Goal: Task Accomplishment & Management: Complete application form

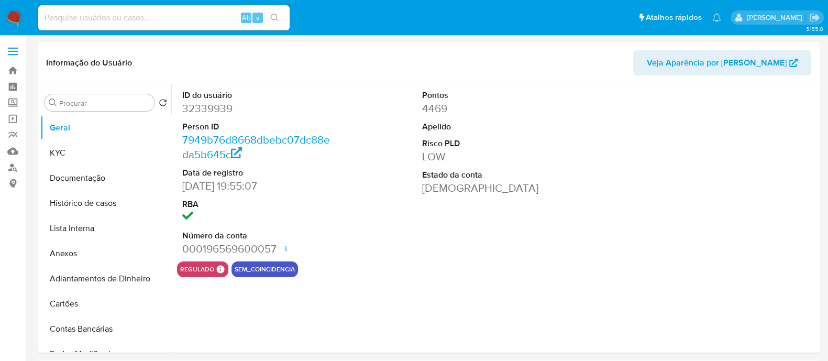
select select "10"
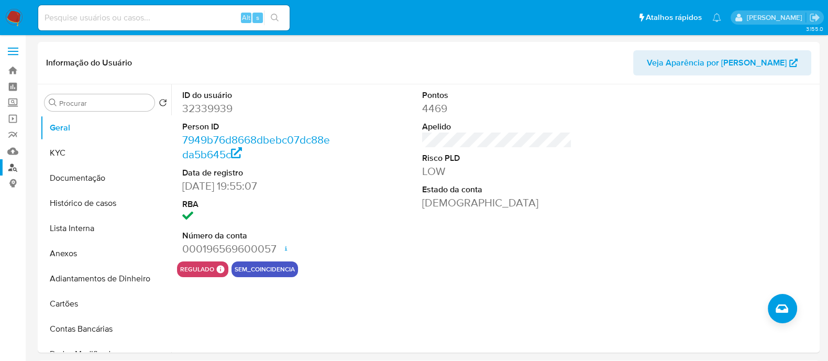
click at [19, 169] on link "Localizador de pessoas" at bounding box center [62, 167] width 125 height 16
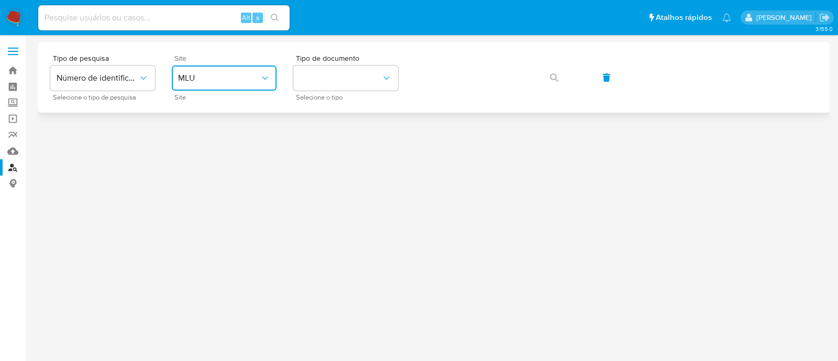
click at [233, 82] on span "MLU" at bounding box center [219, 78] width 82 height 10
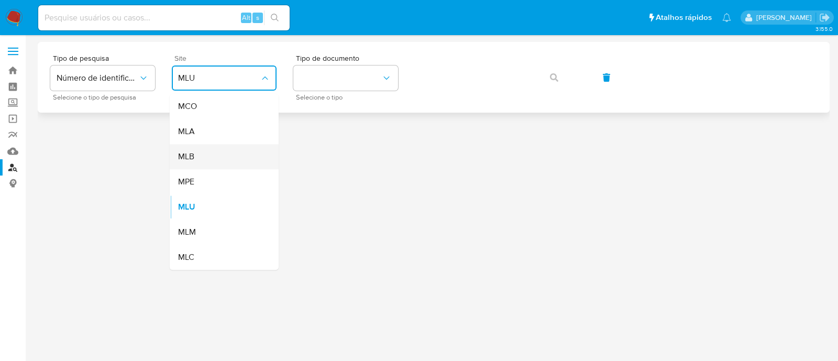
click at [183, 154] on span "MLB" at bounding box center [186, 156] width 16 height 10
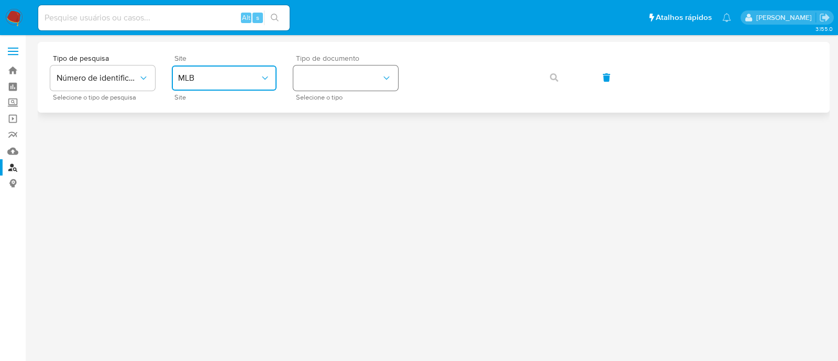
click at [358, 85] on button "identificationType" at bounding box center [345, 77] width 105 height 25
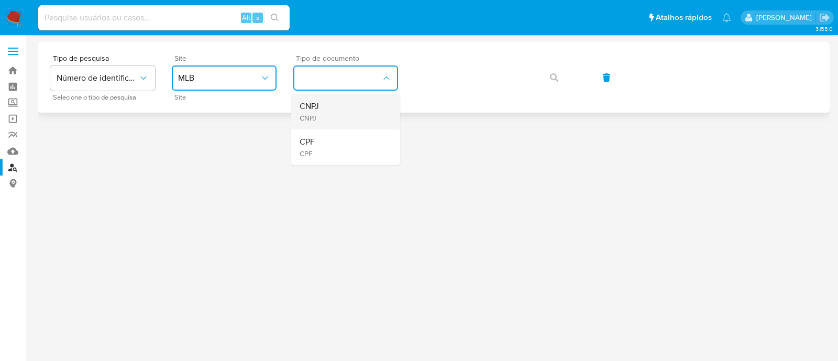
click at [338, 126] on div "CNPJ CNPJ" at bounding box center [343, 112] width 86 height 36
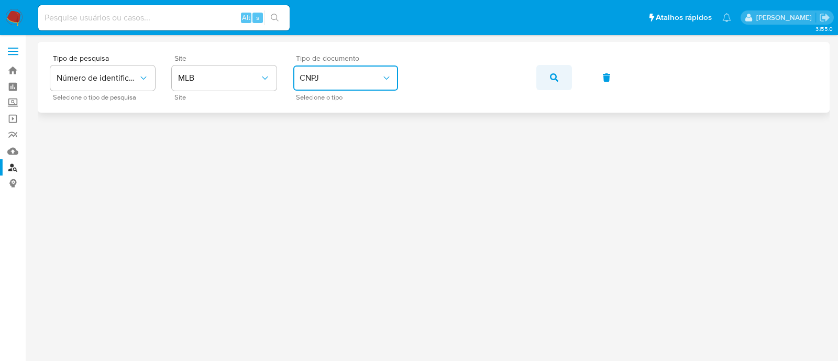
click at [538, 77] on button "button" at bounding box center [555, 77] width 36 height 25
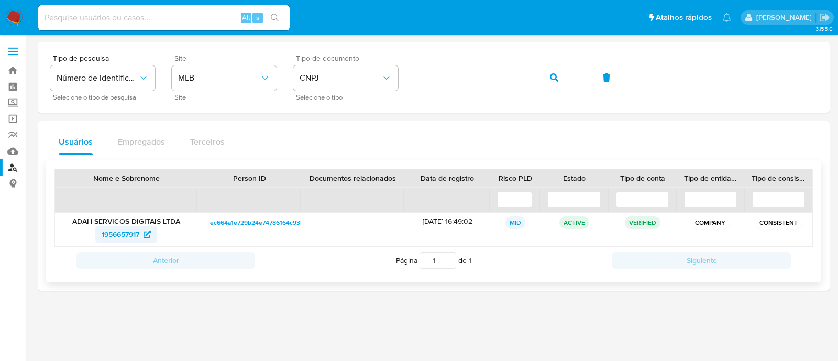
click at [128, 229] on span "1956657917" at bounding box center [121, 234] width 38 height 17
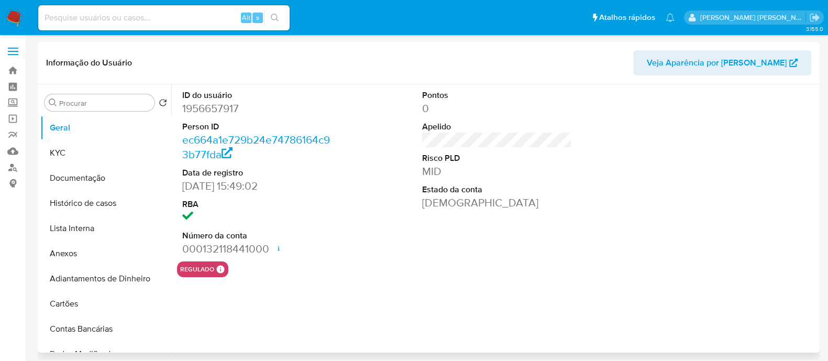
select select "10"
click at [78, 150] on button "KYC" at bounding box center [101, 152] width 123 height 25
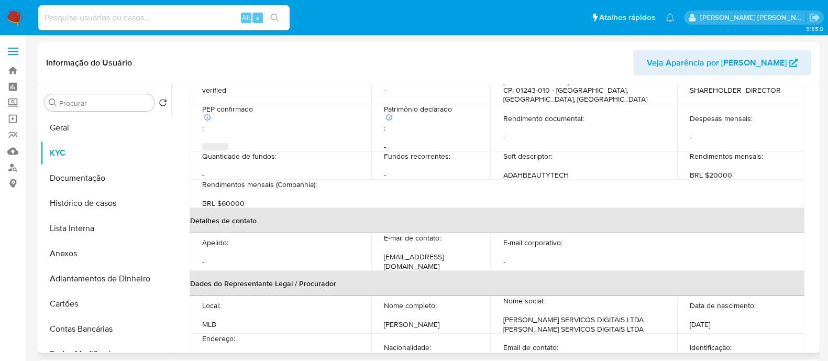
scroll to position [446, 0]
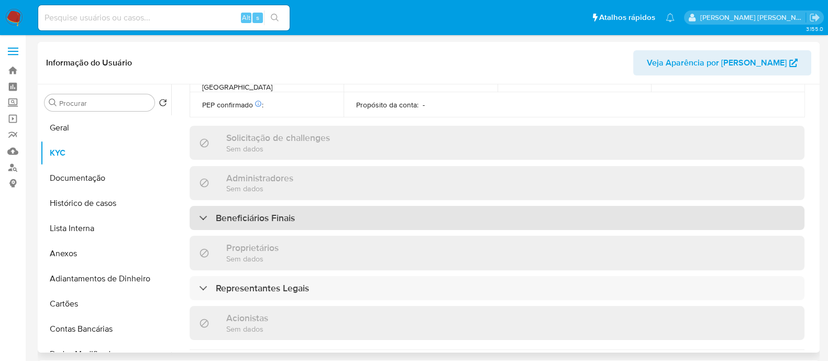
click at [317, 206] on div "Beneficiários Finais" at bounding box center [497, 218] width 615 height 24
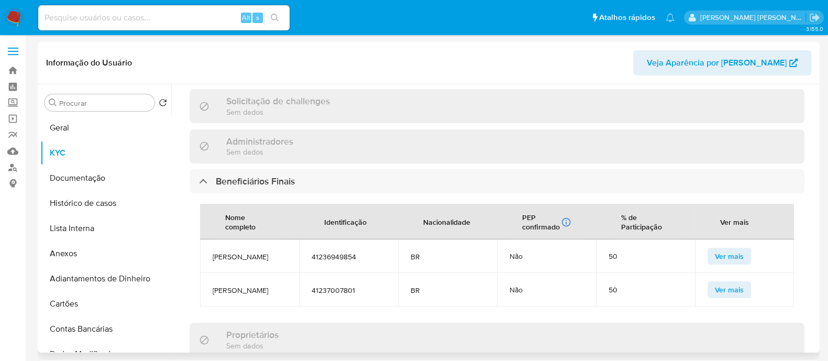
scroll to position [577, 0]
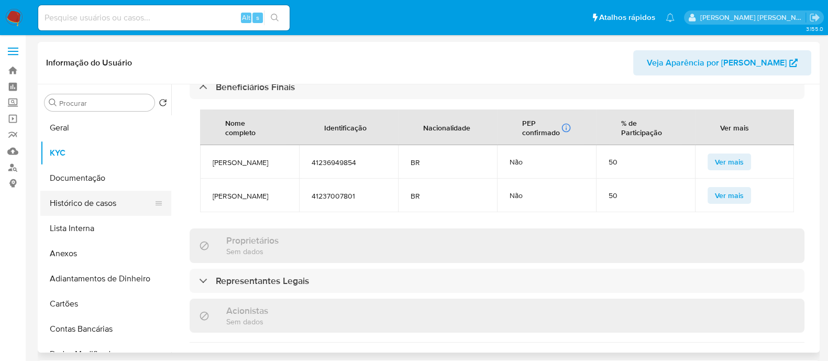
click at [95, 196] on button "Histórico de casos" at bounding box center [101, 203] width 123 height 25
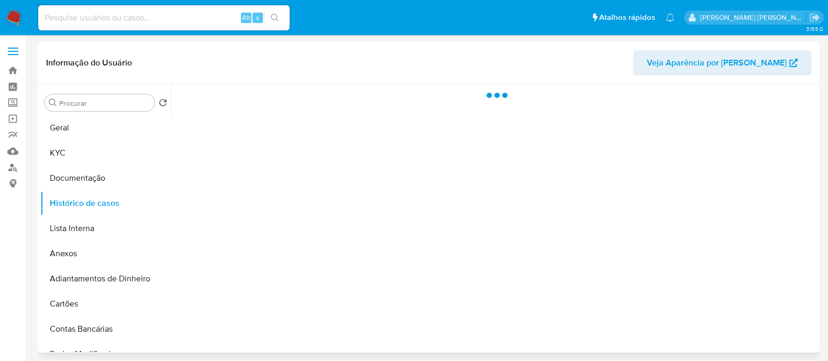
scroll to position [0, 0]
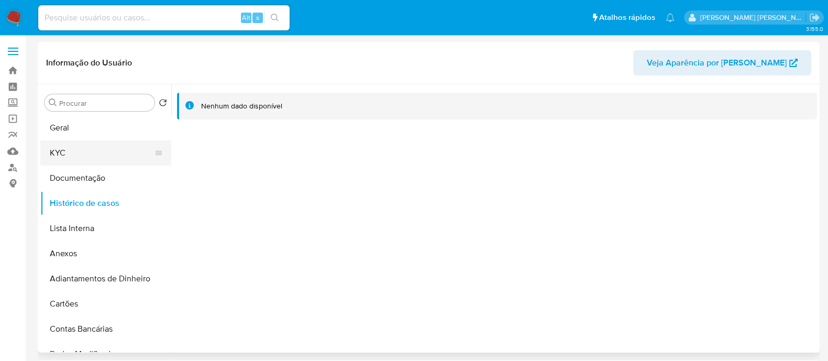
click at [73, 152] on button "KYC" at bounding box center [101, 152] width 123 height 25
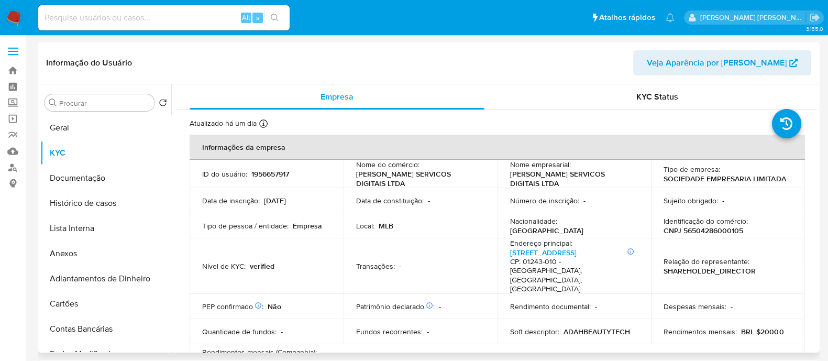
click at [688, 226] on p "CNPJ 56504286000105" at bounding box center [704, 230] width 80 height 9
copy p "56504286000105"
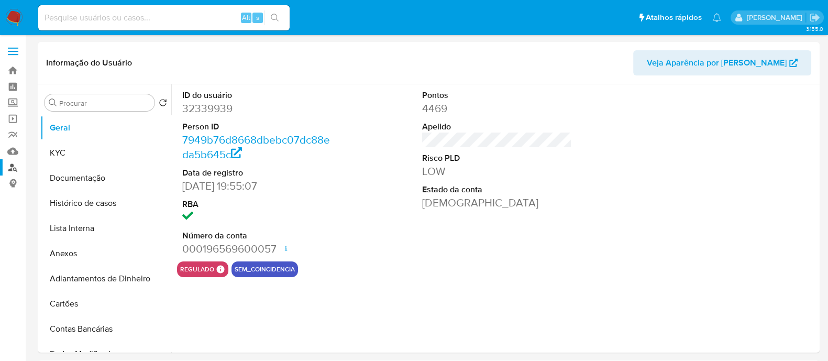
click at [17, 162] on link "Localizador de pessoas" at bounding box center [62, 167] width 125 height 16
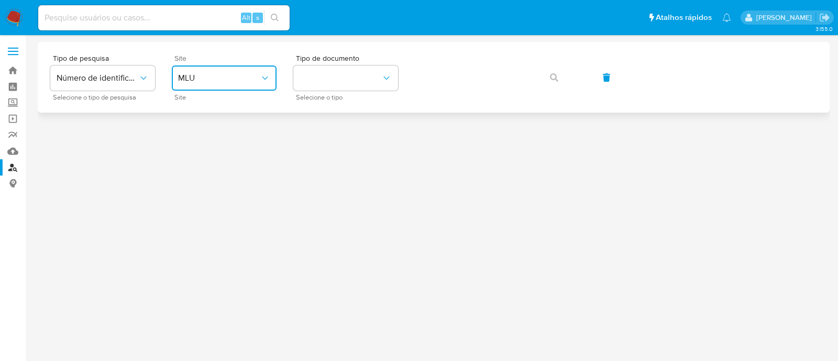
click at [238, 83] on span "MLU" at bounding box center [219, 78] width 82 height 10
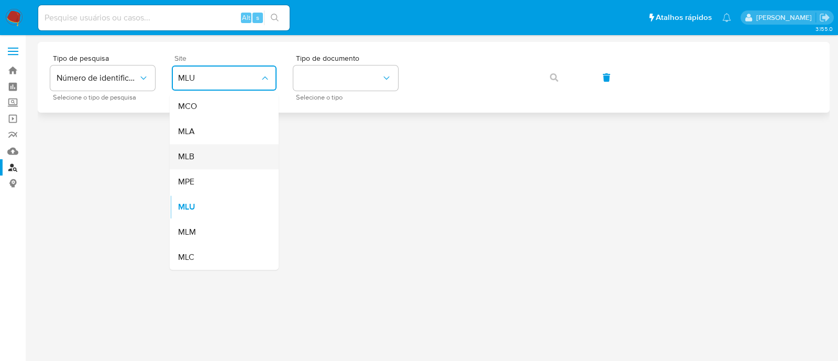
click at [200, 162] on div "MLB" at bounding box center [221, 156] width 86 height 25
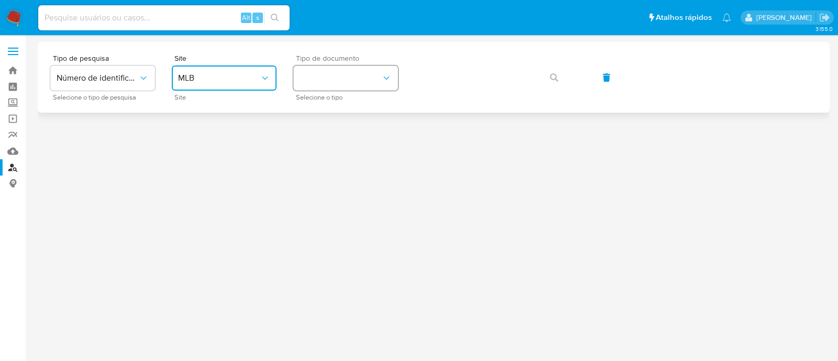
click at [366, 76] on button "identificationType" at bounding box center [345, 77] width 105 height 25
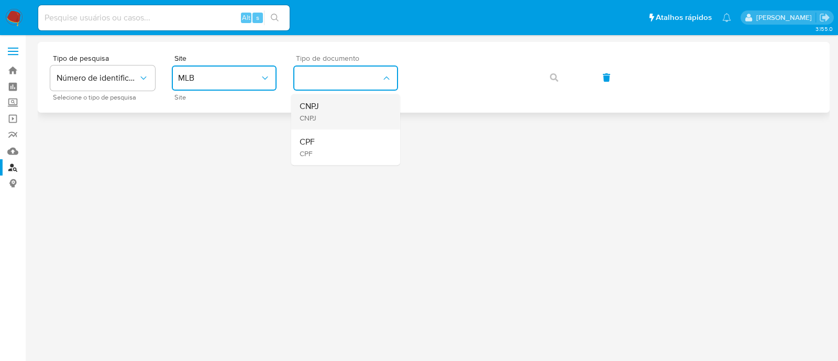
click at [358, 106] on div "CNPJ CNPJ" at bounding box center [343, 112] width 86 height 36
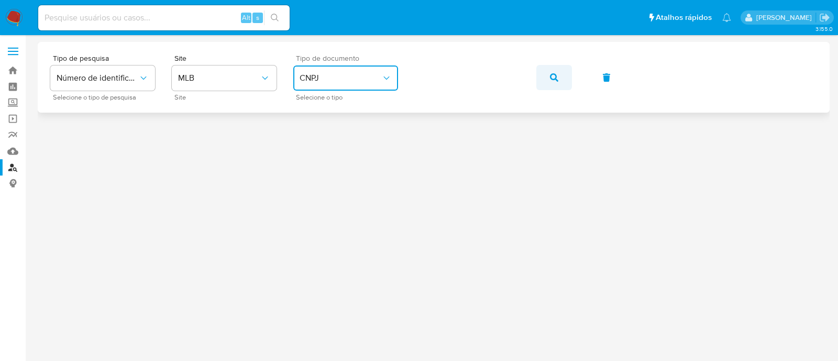
click at [561, 76] on button "button" at bounding box center [555, 77] width 36 height 25
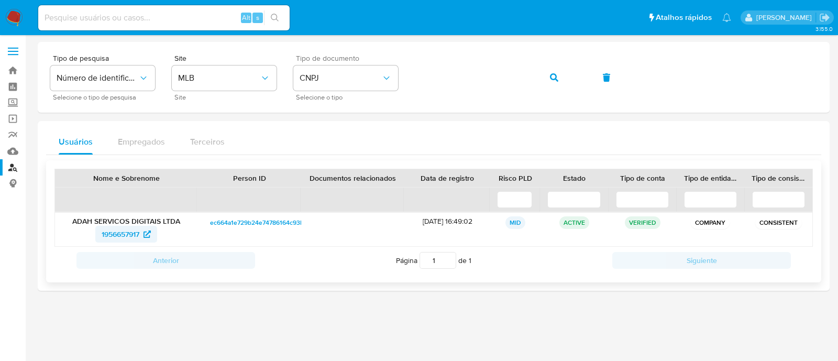
click at [112, 232] on span "1956657917" at bounding box center [121, 234] width 38 height 17
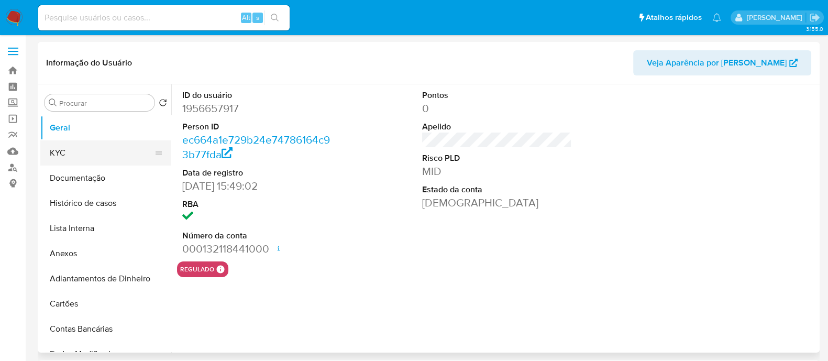
click at [79, 149] on button "KYC" at bounding box center [101, 152] width 123 height 25
select select "10"
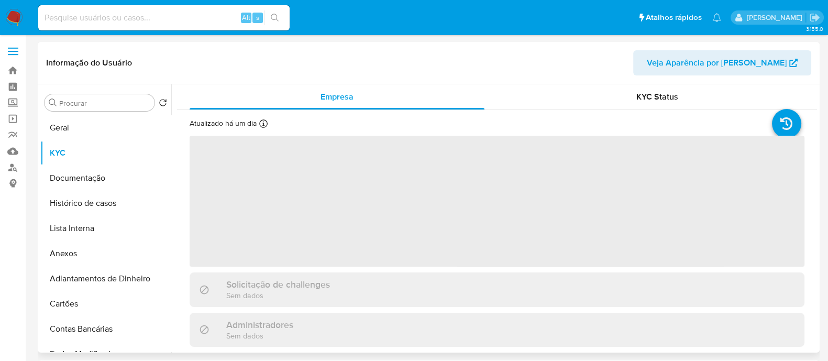
scroll to position [130, 0]
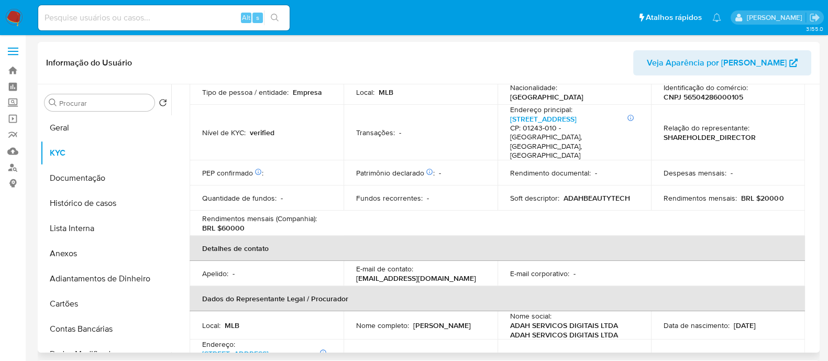
click at [317, 237] on th "Detalhes de contato" at bounding box center [498, 248] width 616 height 25
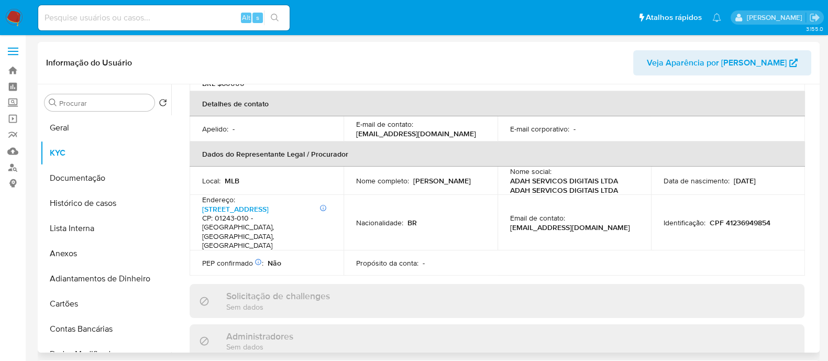
scroll to position [393, 0]
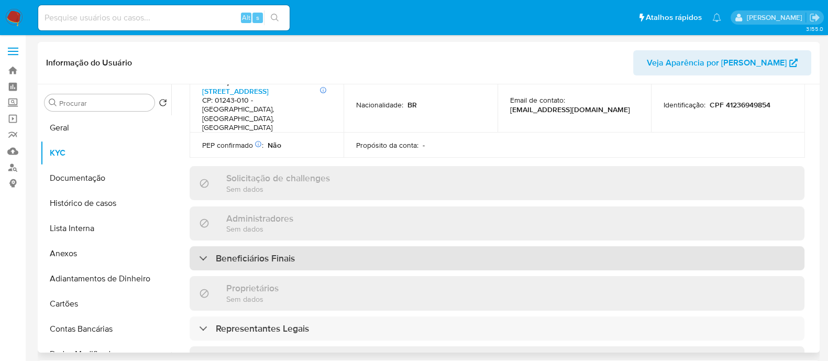
click at [351, 246] on div "Beneficiários Finais" at bounding box center [497, 258] width 615 height 24
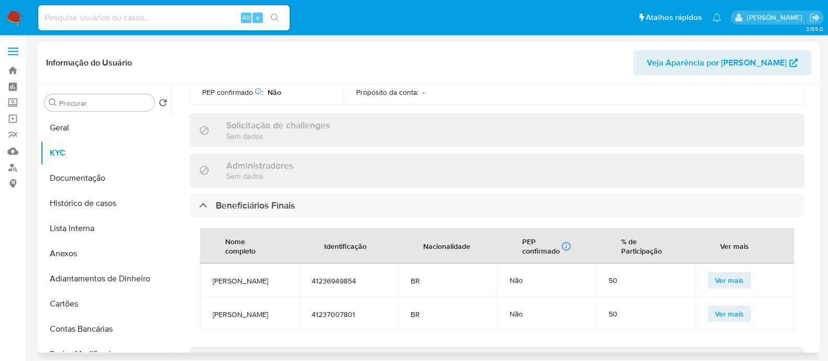
scroll to position [458, 0]
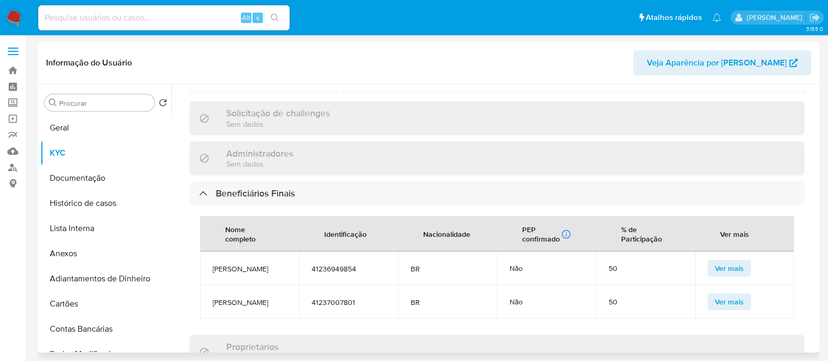
click at [265, 251] on td "Allan Clemon Hasbani" at bounding box center [249, 268] width 99 height 34
click at [260, 264] on span "Allan Clemon Hasbani" at bounding box center [250, 268] width 74 height 9
copy span "Allan Clemon Hasbani"
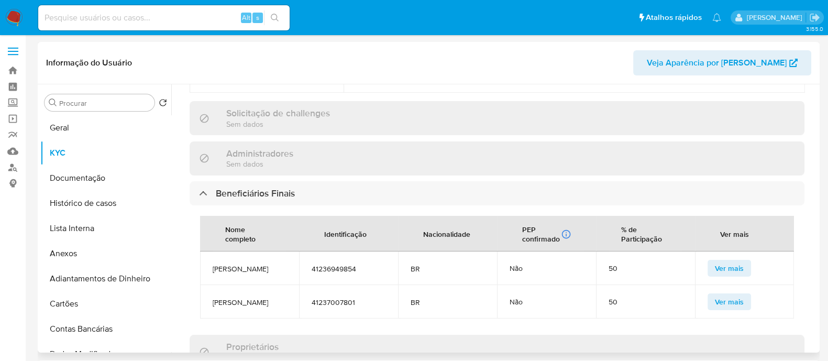
click at [237, 298] on span "David Hasbani" at bounding box center [250, 302] width 74 height 9
copy span "David Hasbani"
click at [41, 127] on button "Geral" at bounding box center [101, 127] width 123 height 25
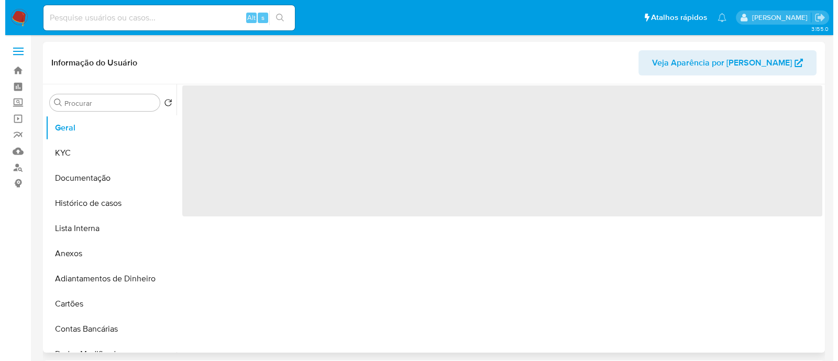
scroll to position [0, 0]
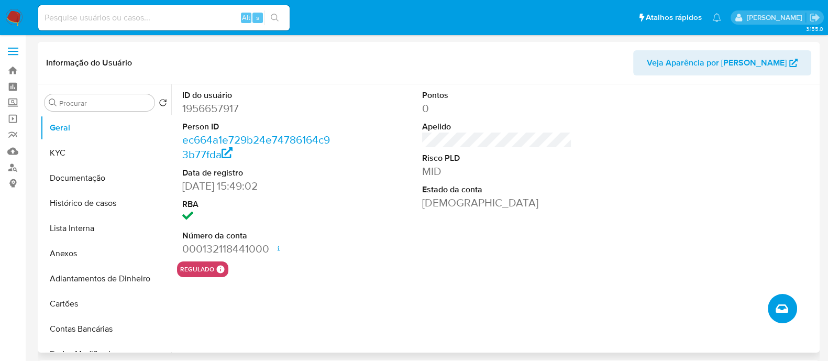
click at [779, 305] on icon "Criar caso manual" at bounding box center [782, 308] width 13 height 13
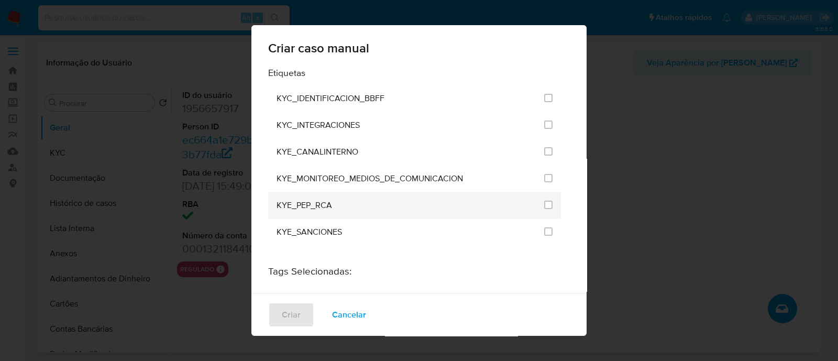
scroll to position [916, 0]
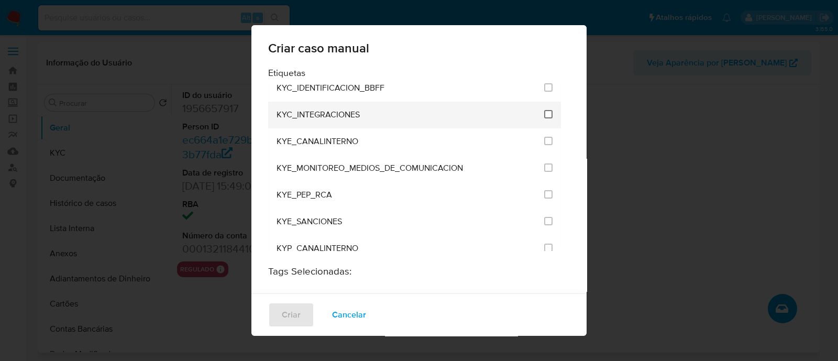
click at [544, 110] on input "2093" at bounding box center [548, 114] width 8 height 8
checkbox input "true"
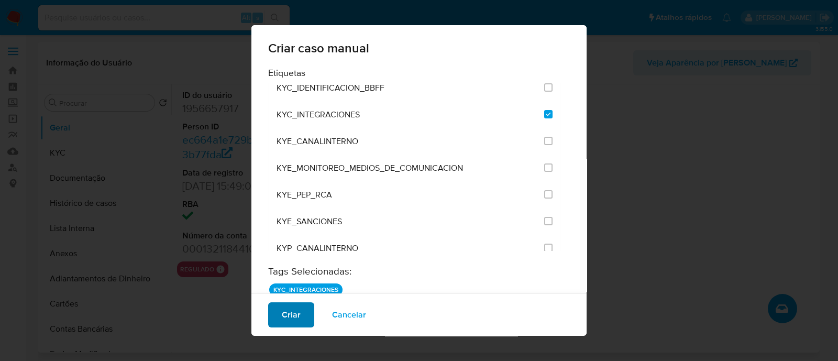
click at [300, 318] on button "Criar" at bounding box center [291, 314] width 46 height 25
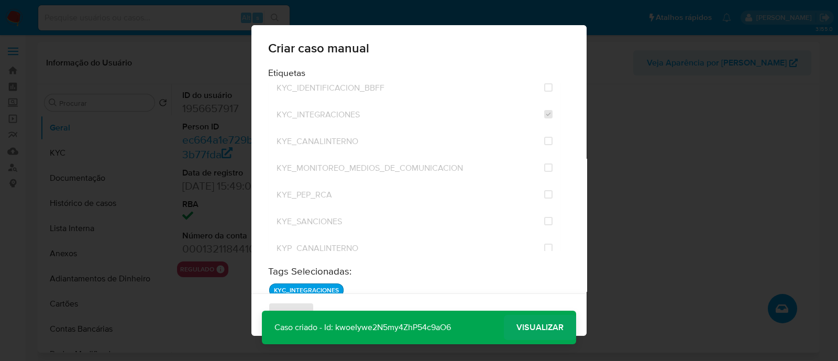
click at [542, 327] on span "Visualizar" at bounding box center [540, 327] width 47 height 0
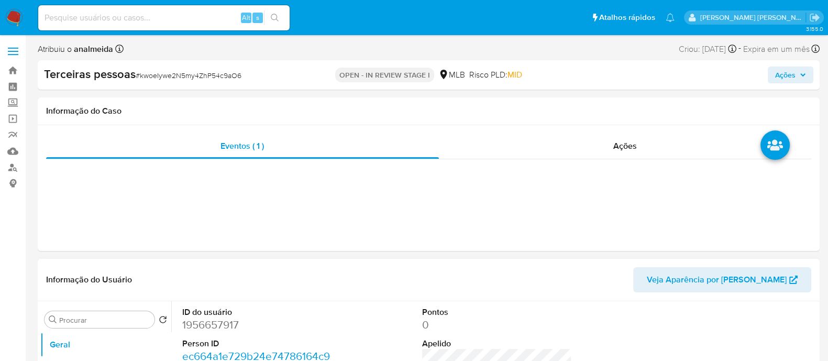
select select "10"
